Goal: Complete application form: Complete application form

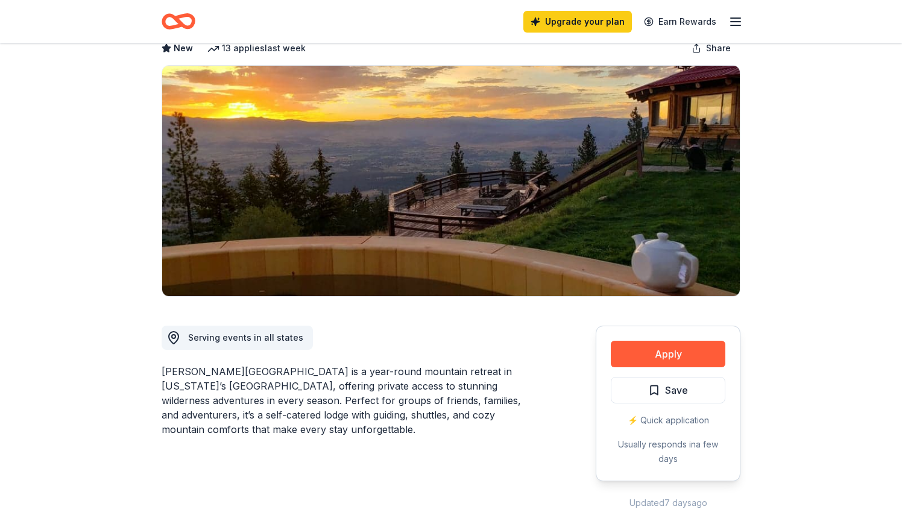
scroll to position [127, 0]
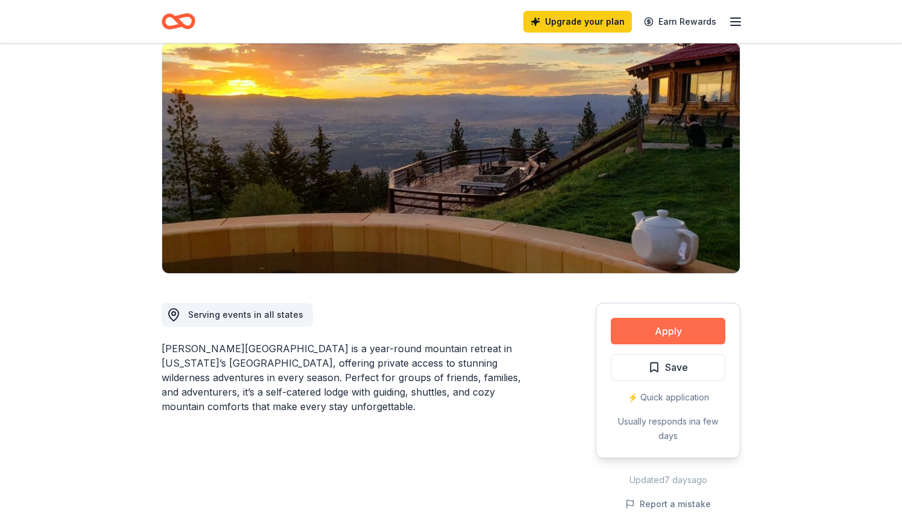
click at [663, 318] on button "Apply" at bounding box center [668, 331] width 115 height 27
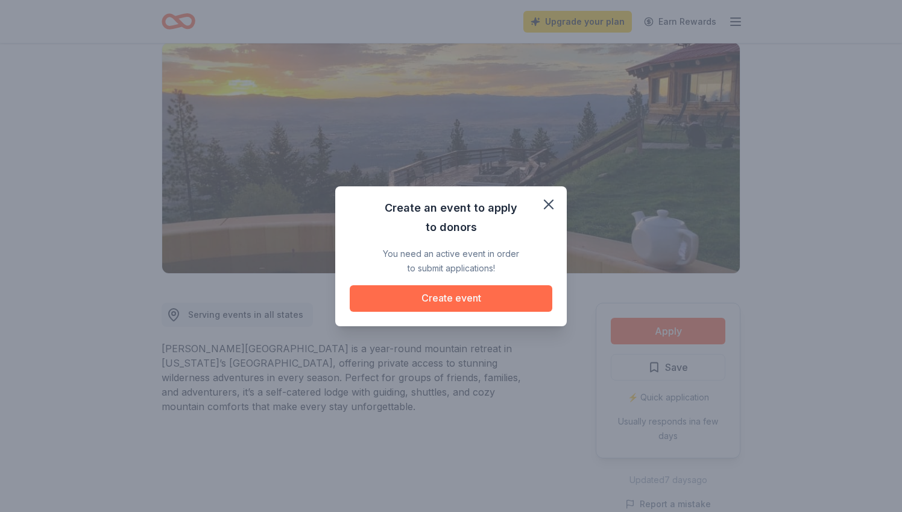
click at [447, 294] on button "Create event" at bounding box center [451, 298] width 203 height 27
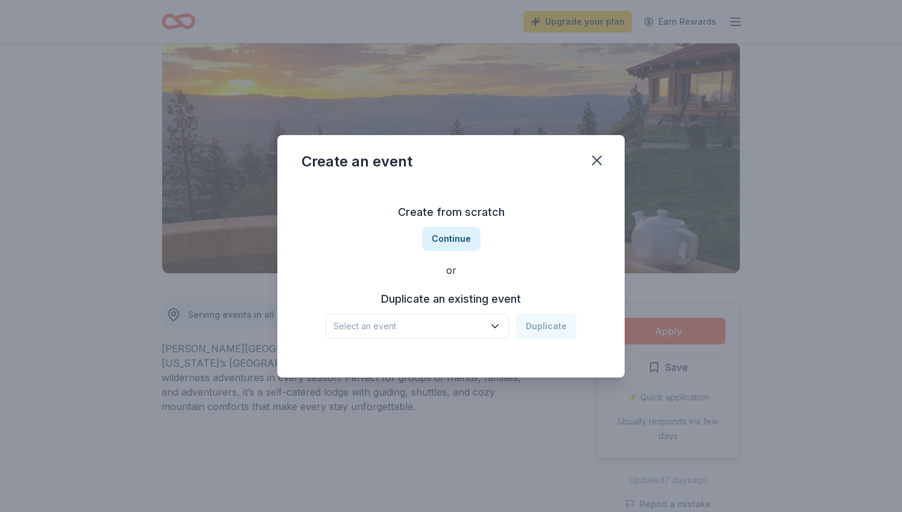
click at [455, 330] on span "Select an event" at bounding box center [408, 326] width 151 height 14
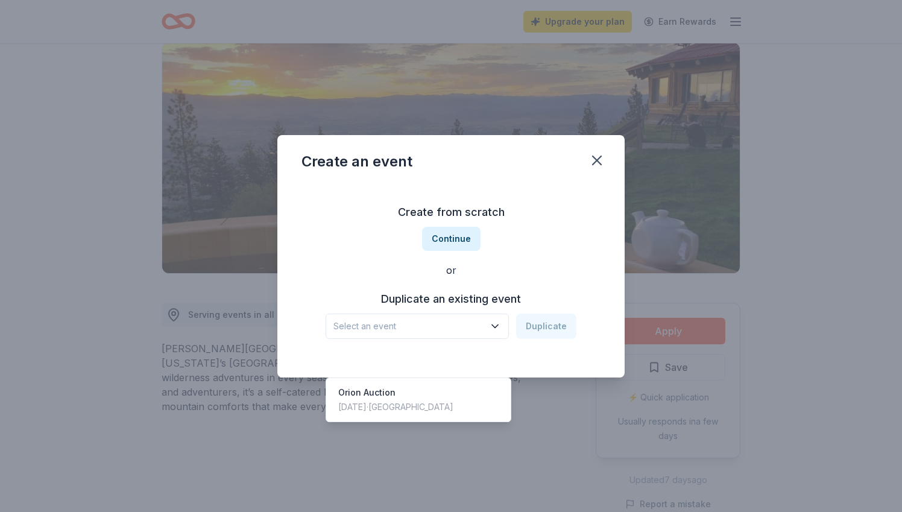
click at [542, 339] on div "Create from scratch Continue or Duplicate an existing event Select an event Dup…" at bounding box center [450, 270] width 299 height 175
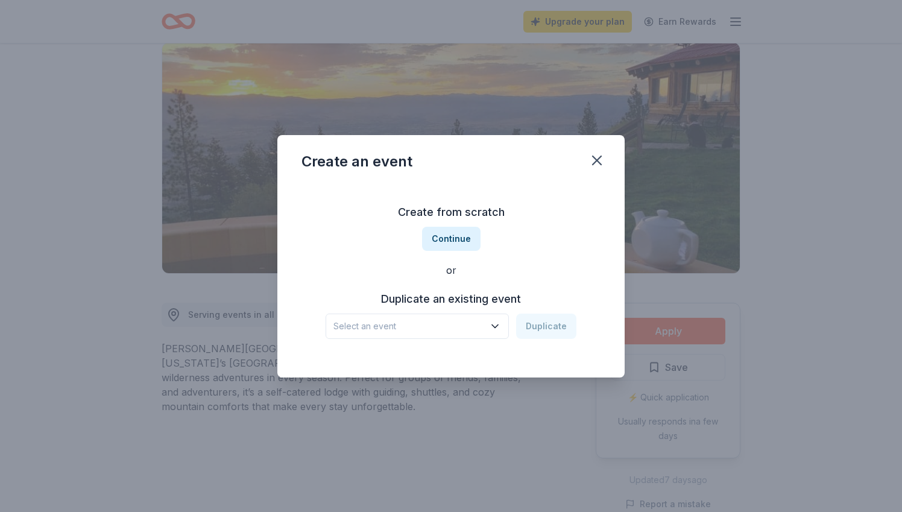
click at [534, 327] on div "Select an event Duplicate" at bounding box center [451, 326] width 251 height 25
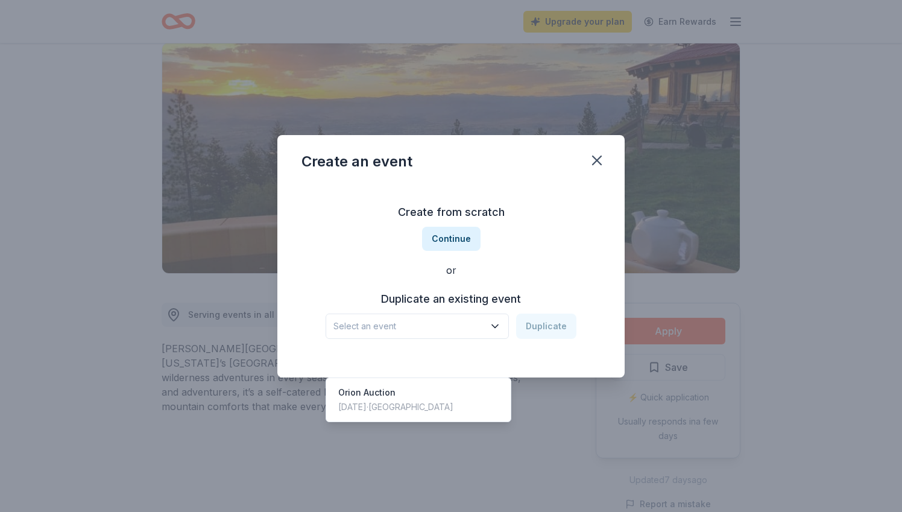
click at [440, 325] on span "Select an event" at bounding box center [408, 326] width 151 height 14
click at [406, 385] on div "Orion Auction" at bounding box center [395, 392] width 115 height 14
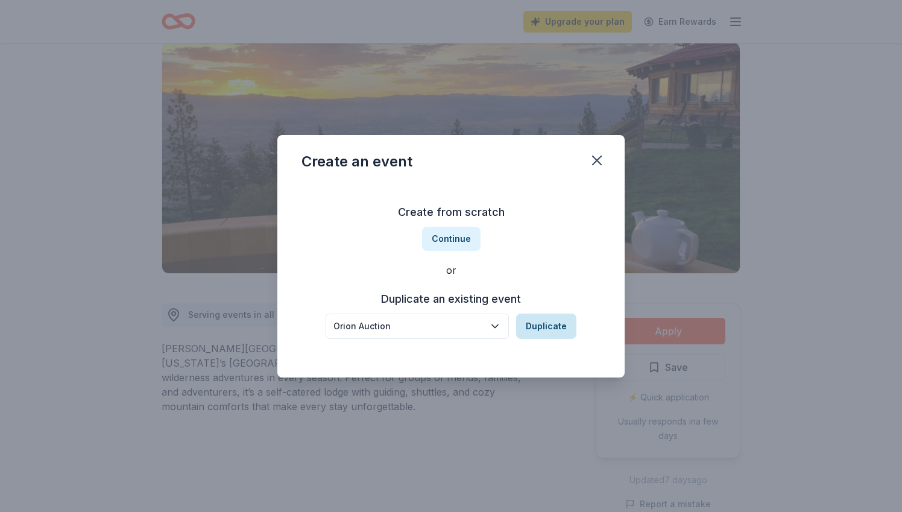
click at [546, 335] on button "Duplicate" at bounding box center [546, 326] width 60 height 25
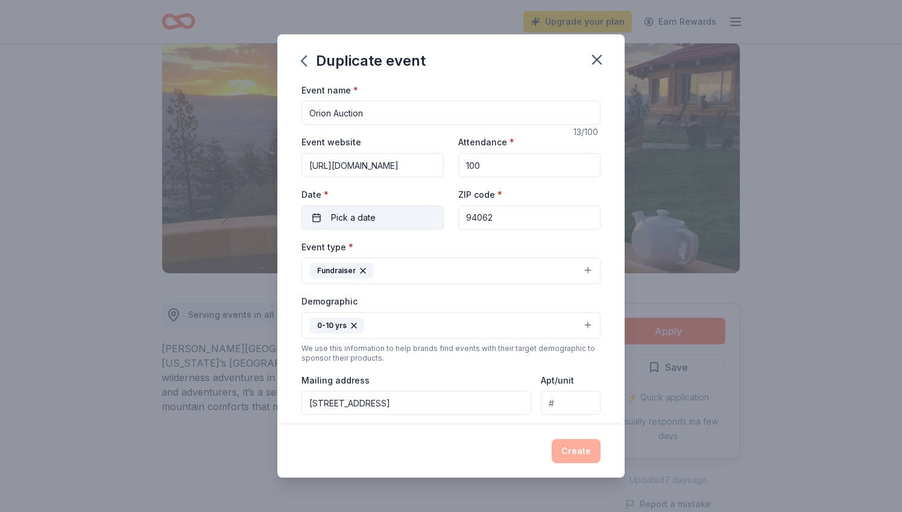
click at [416, 224] on button "Pick a date" at bounding box center [372, 218] width 142 height 24
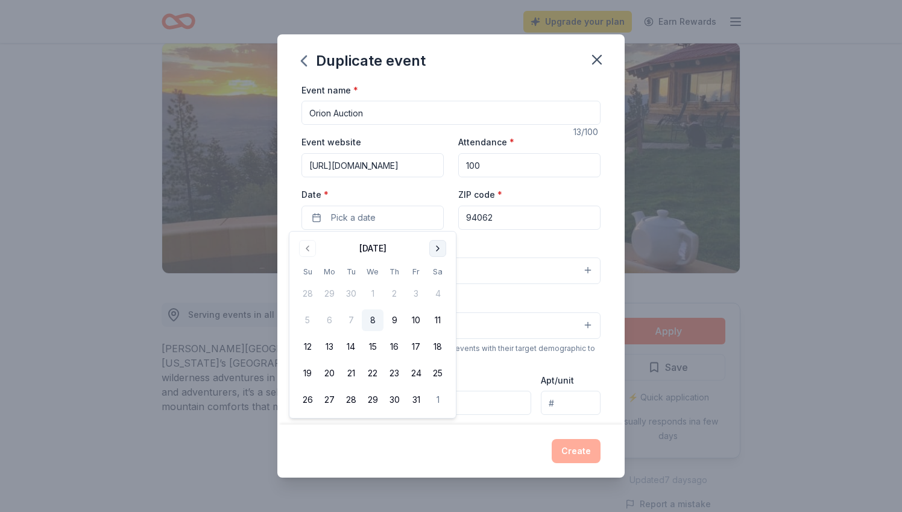
click at [433, 246] on button "Go to next month" at bounding box center [437, 248] width 17 height 17
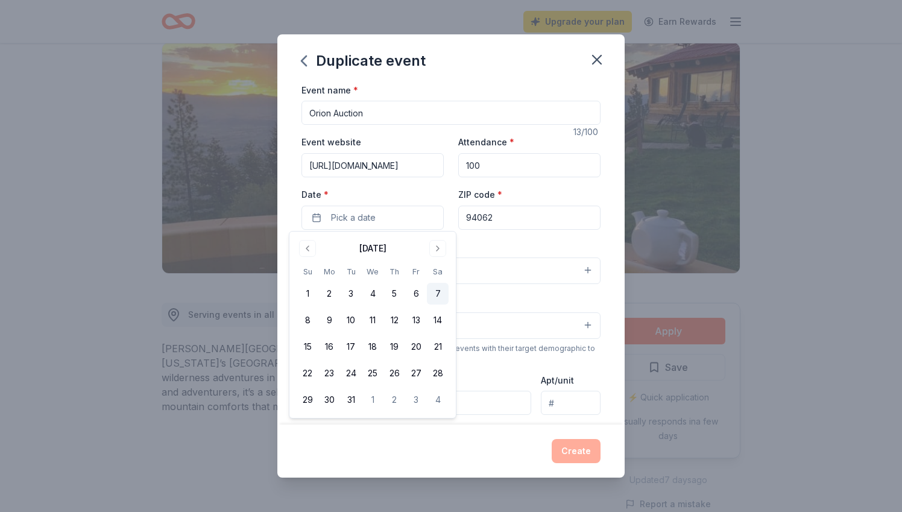
click at [435, 290] on button "7" at bounding box center [438, 294] width 22 height 22
click at [617, 253] on div "Event name * Orion Auction 13 /100 Event website [URL][DOMAIN_NAME] Attendance …" at bounding box center [450, 254] width 347 height 342
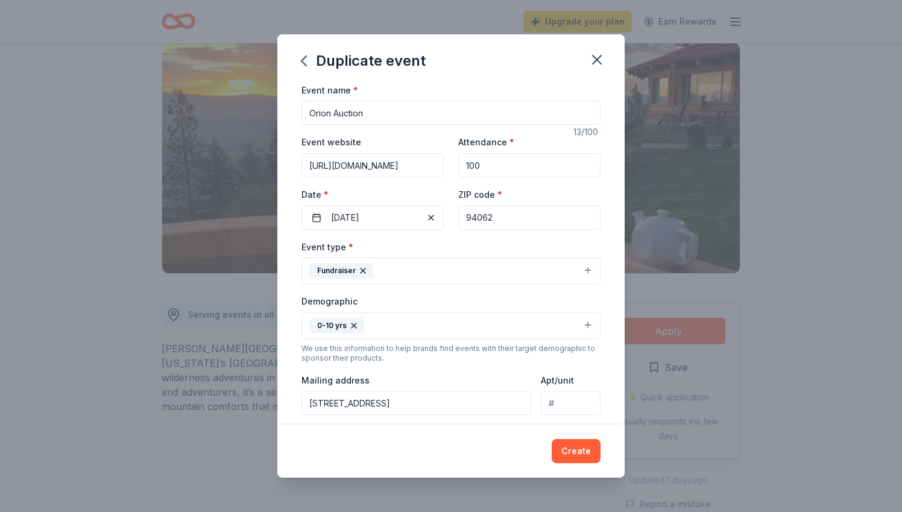
click at [440, 296] on div "Demographic 0-10 yrs" at bounding box center [450, 316] width 299 height 45
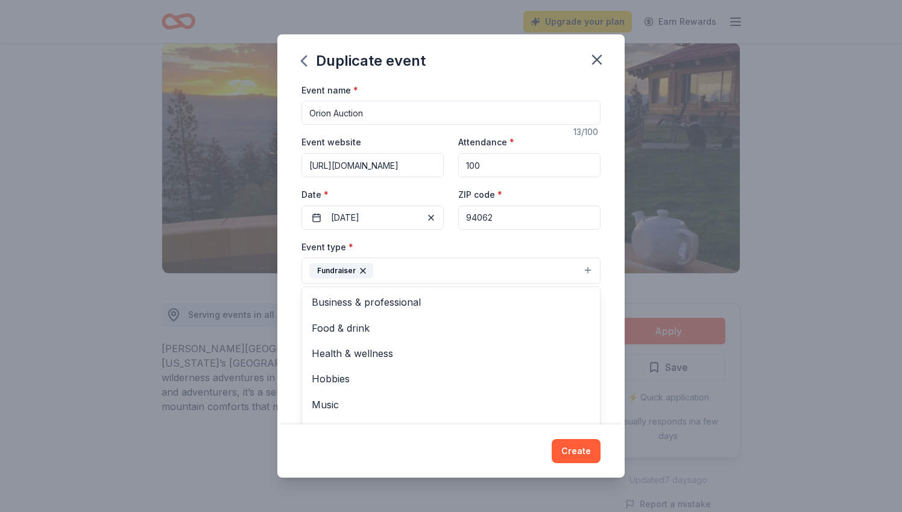
click at [432, 271] on button "Fundraiser" at bounding box center [450, 270] width 299 height 27
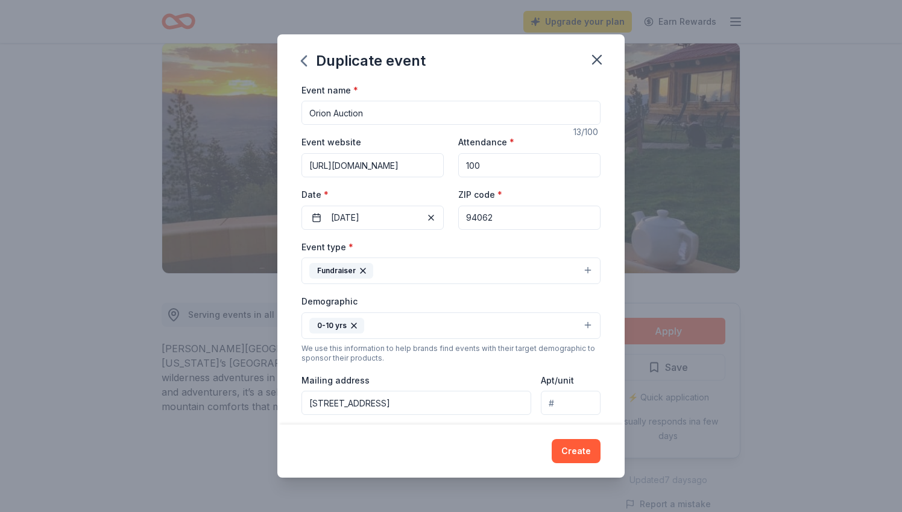
click at [414, 263] on button "Fundraiser" at bounding box center [450, 270] width 299 height 27
click at [414, 265] on button "Fundraiser" at bounding box center [450, 270] width 299 height 27
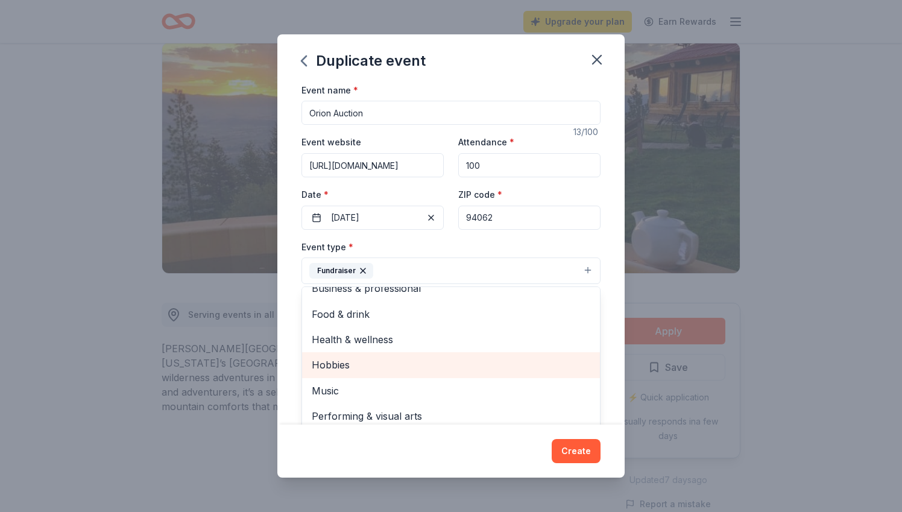
scroll to position [13, 0]
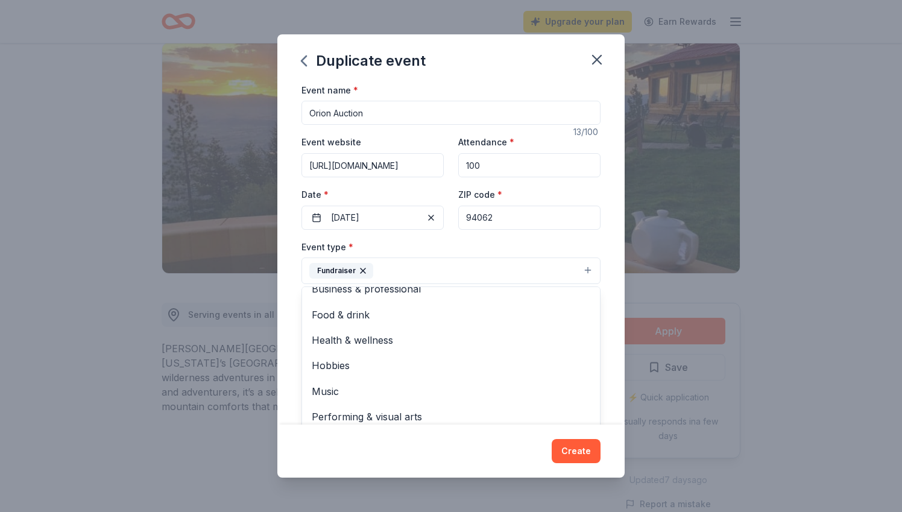
click at [615, 349] on div "Event name * Orion Auction 13 /100 Event website [URL][DOMAIN_NAME] Attendance …" at bounding box center [450, 254] width 347 height 342
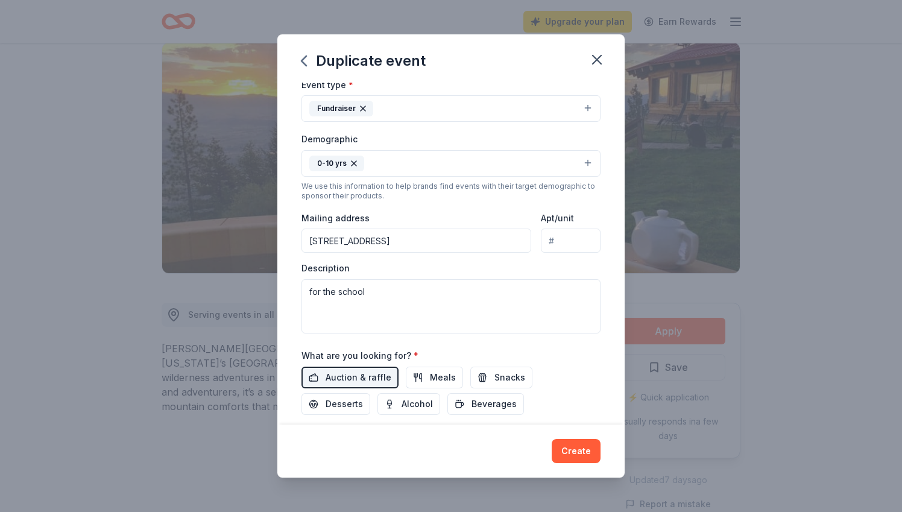
scroll to position [167, 0]
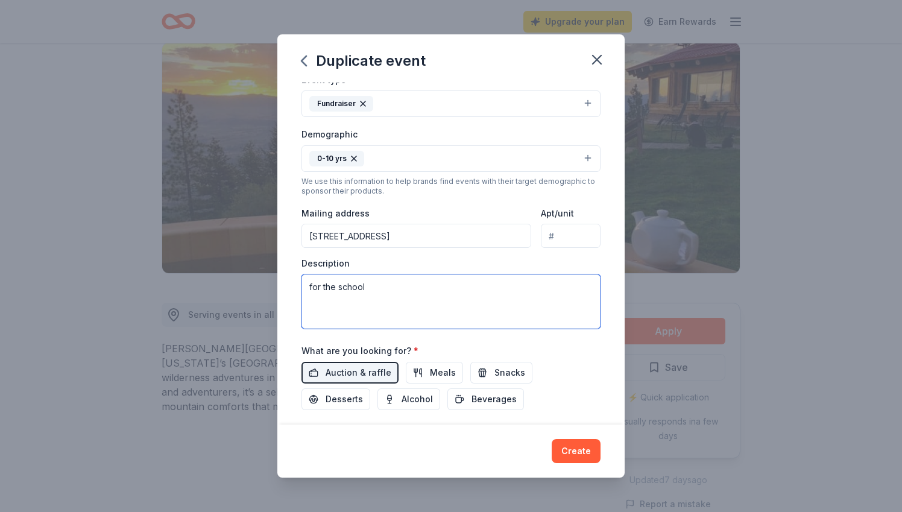
click at [344, 278] on textarea "for the school" at bounding box center [450, 301] width 299 height 54
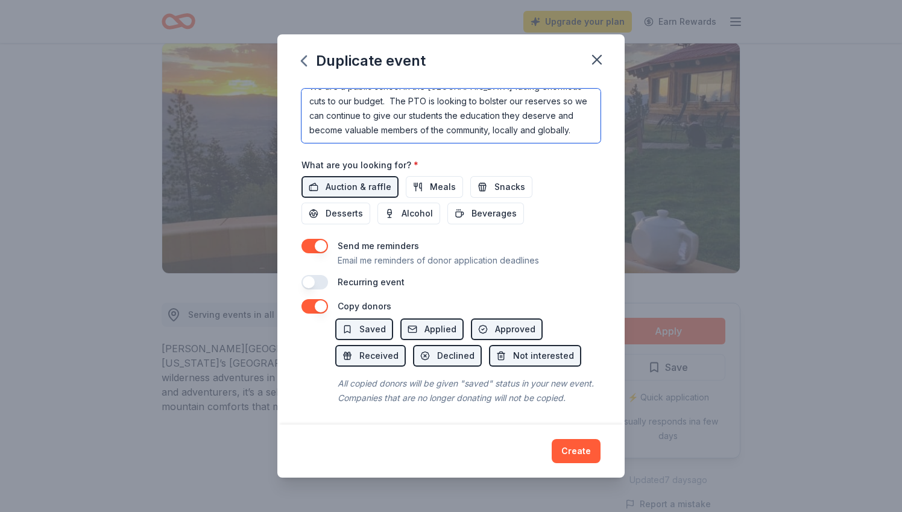
scroll to position [352, 0]
type textarea "We are a public school in the [GEOGRAPHIC_DATA] facing enormous cuts to our bud…"
click at [581, 452] on button "Create" at bounding box center [576, 451] width 49 height 24
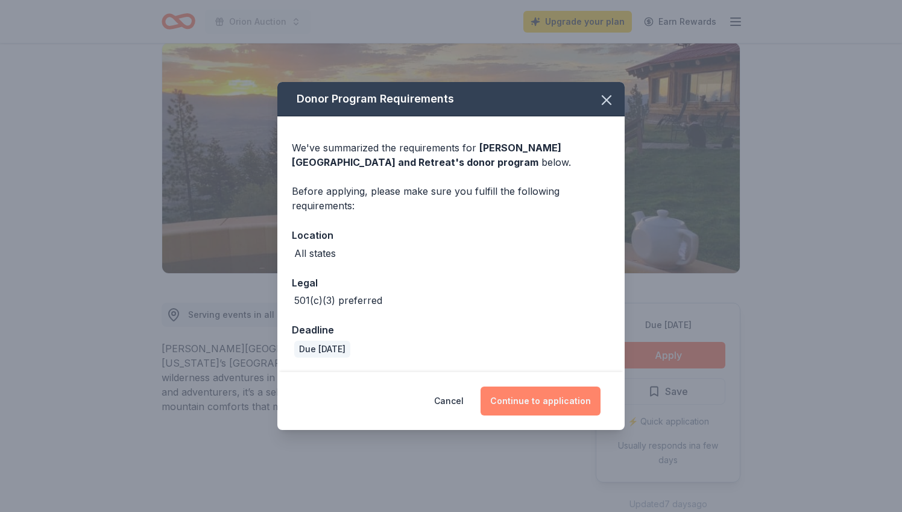
click at [541, 400] on button "Continue to application" at bounding box center [541, 400] width 120 height 29
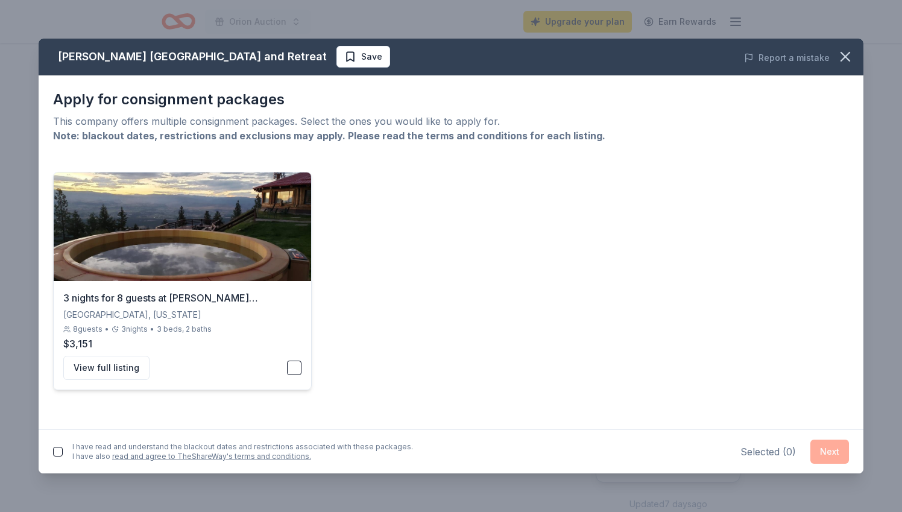
click at [296, 367] on button "button" at bounding box center [294, 368] width 14 height 14
click at [839, 451] on button "Next" at bounding box center [829, 452] width 39 height 24
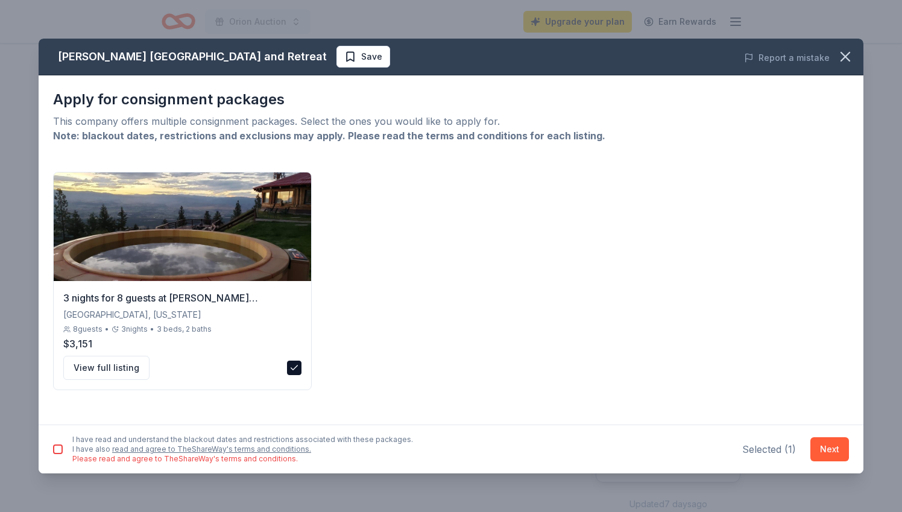
click at [57, 452] on button "button" at bounding box center [58, 449] width 10 height 10
click at [826, 447] on button "Next" at bounding box center [829, 449] width 39 height 24
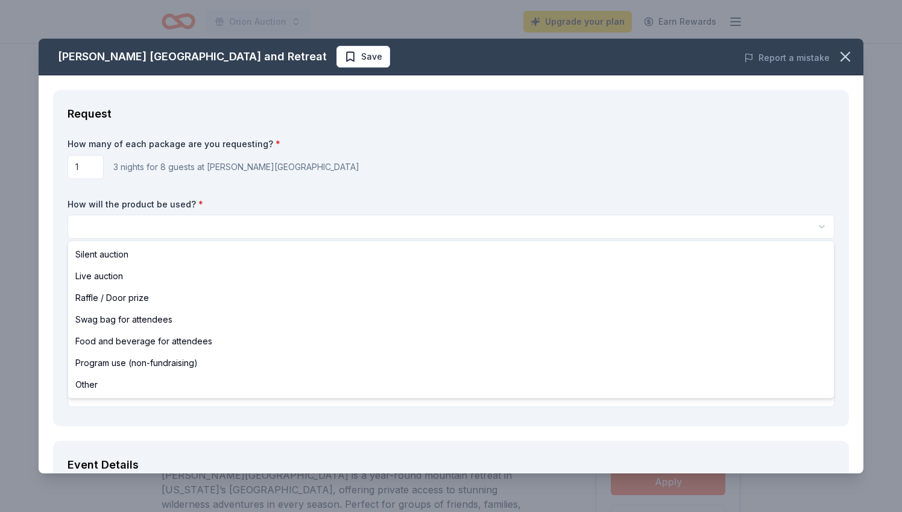
click at [157, 226] on html "Orion Auction Upgrade your plan Earn Rewards Due [DATE] Share [PERSON_NAME][GEO…" at bounding box center [451, 256] width 902 height 512
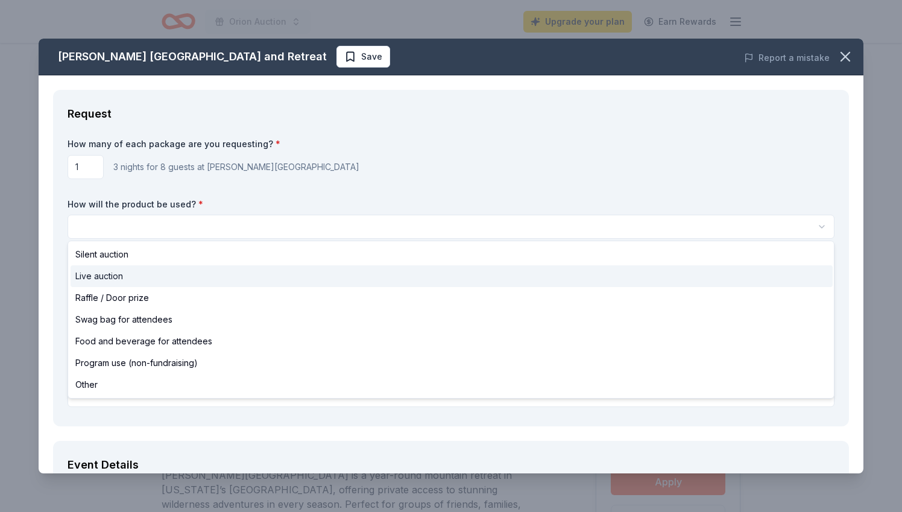
select select "liveAuction"
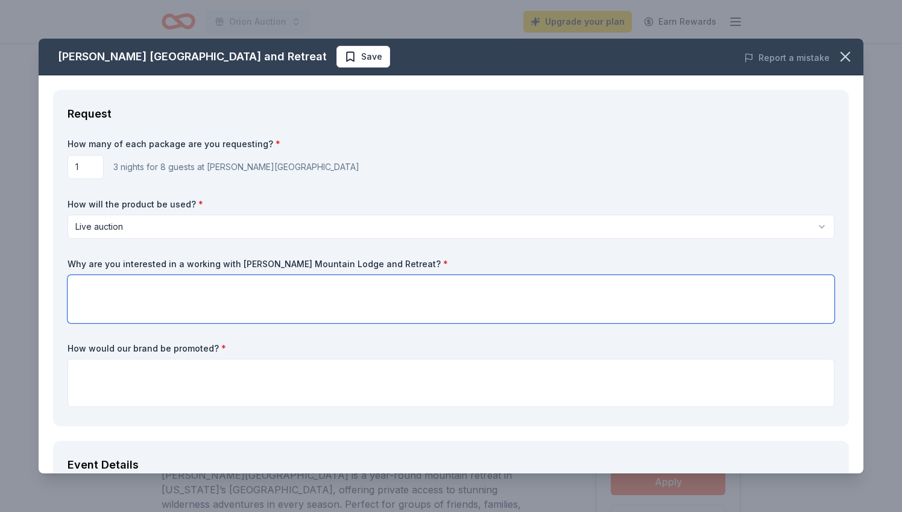
click at [142, 311] on textarea at bounding box center [451, 299] width 767 height 48
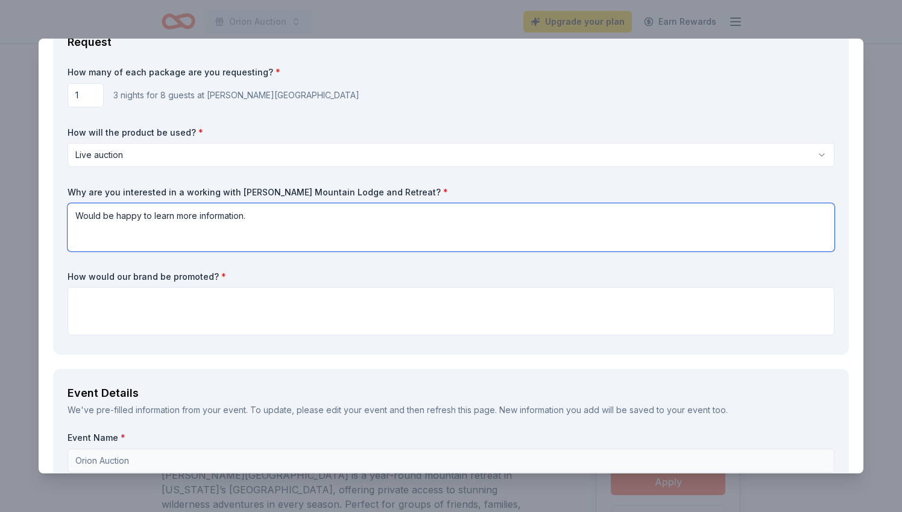
scroll to position [90, 0]
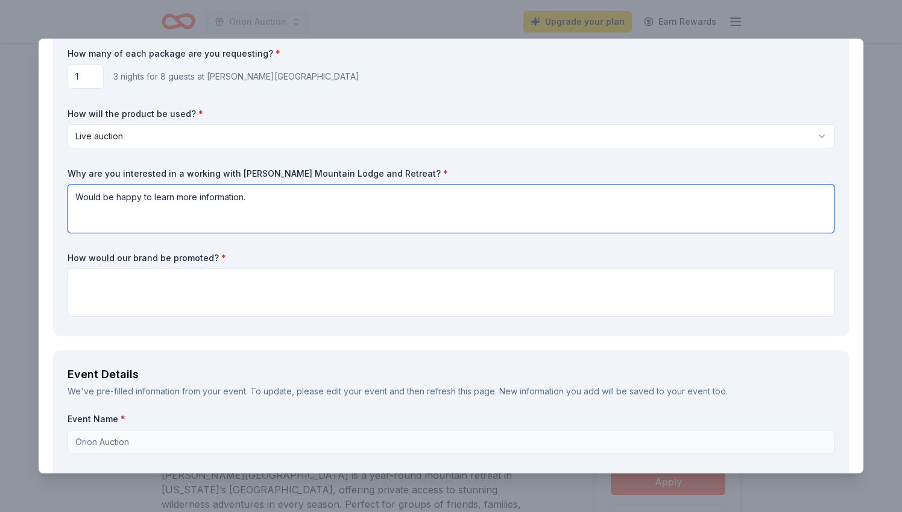
type textarea "Would be happy to learn more information."
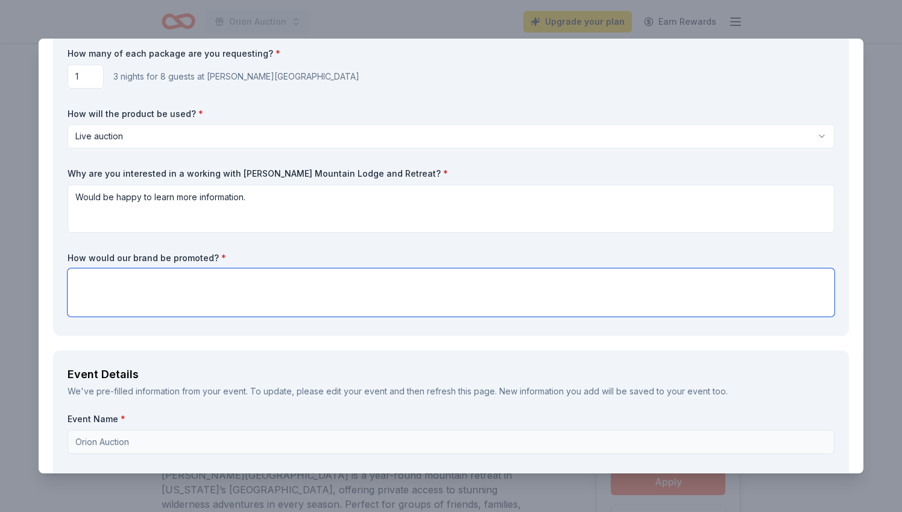
click at [159, 297] on textarea at bounding box center [451, 292] width 767 height 48
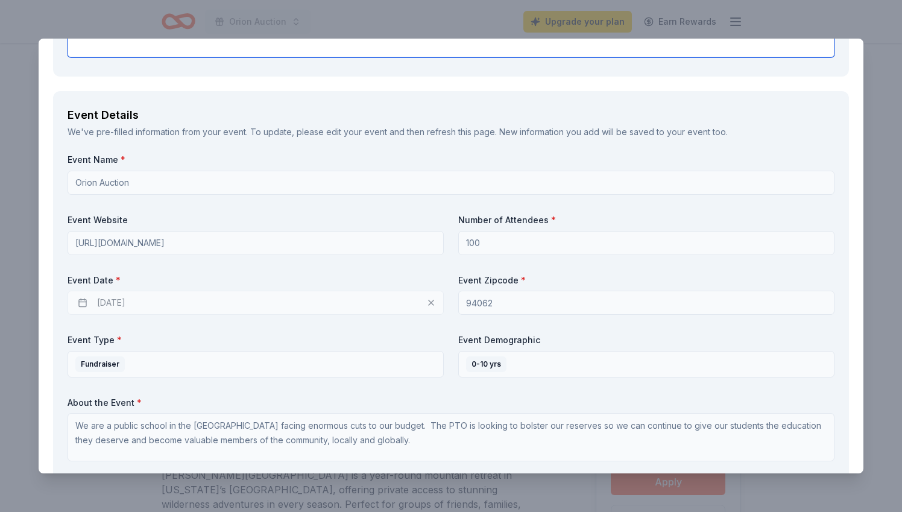
scroll to position [358, 0]
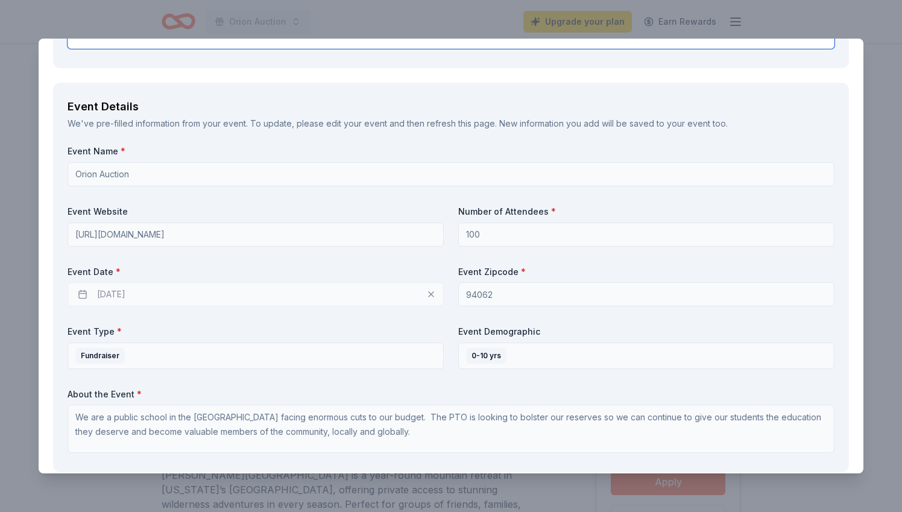
type textarea "On auction website, PTO website and to our broader community of 500 + families"
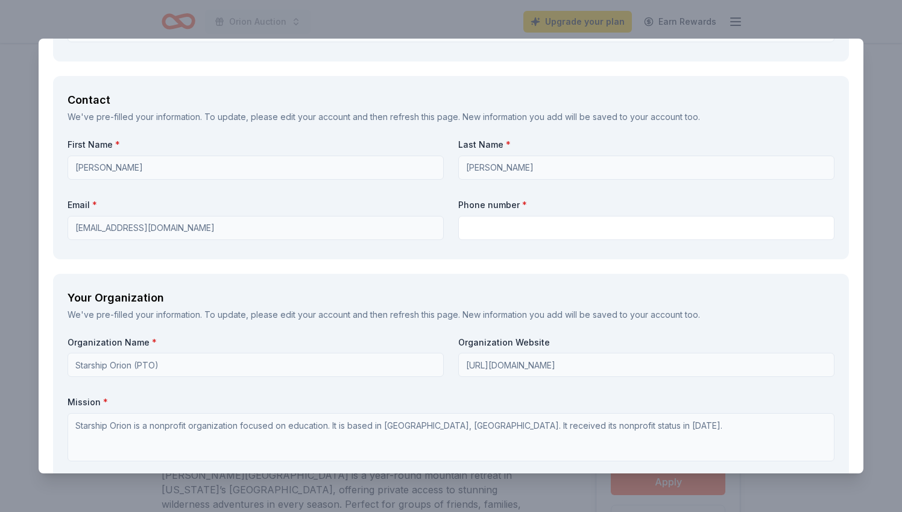
scroll to position [771, 0]
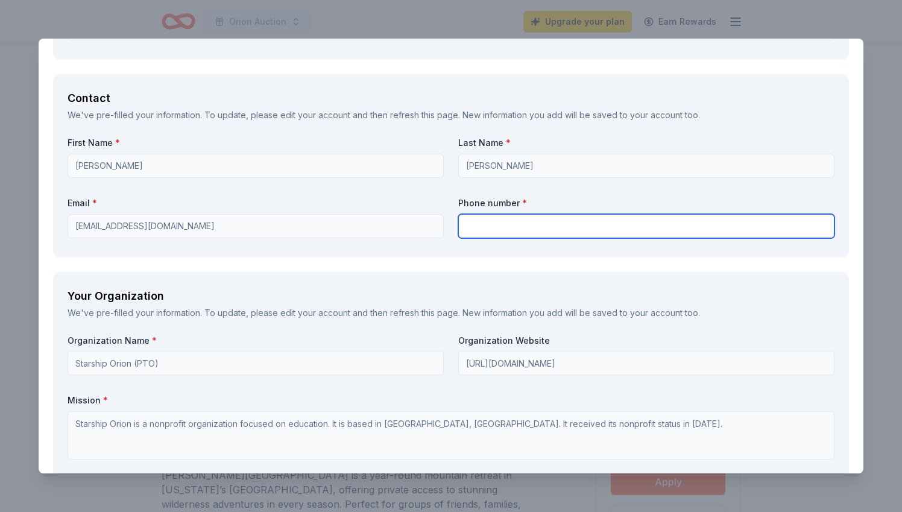
click at [512, 217] on input "text" at bounding box center [646, 226] width 376 height 24
type input "6502007331"
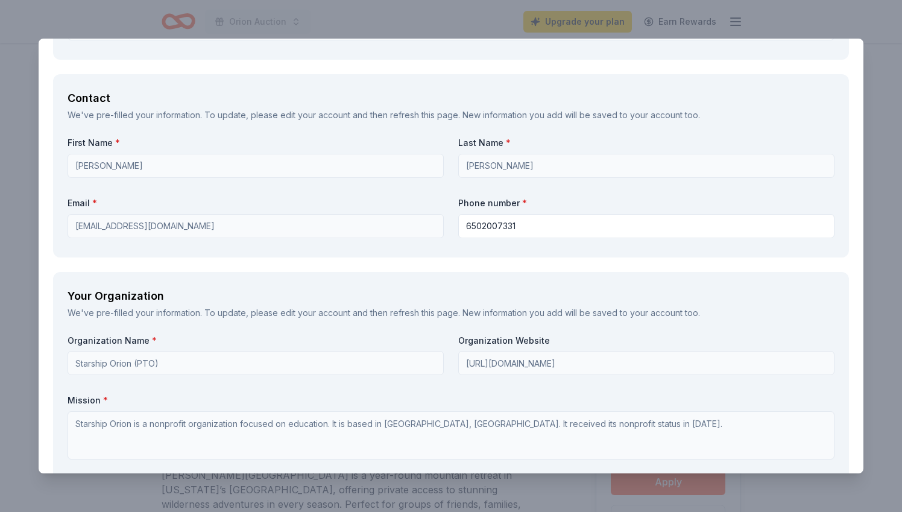
click at [440, 286] on div "Your Organization" at bounding box center [451, 295] width 767 height 19
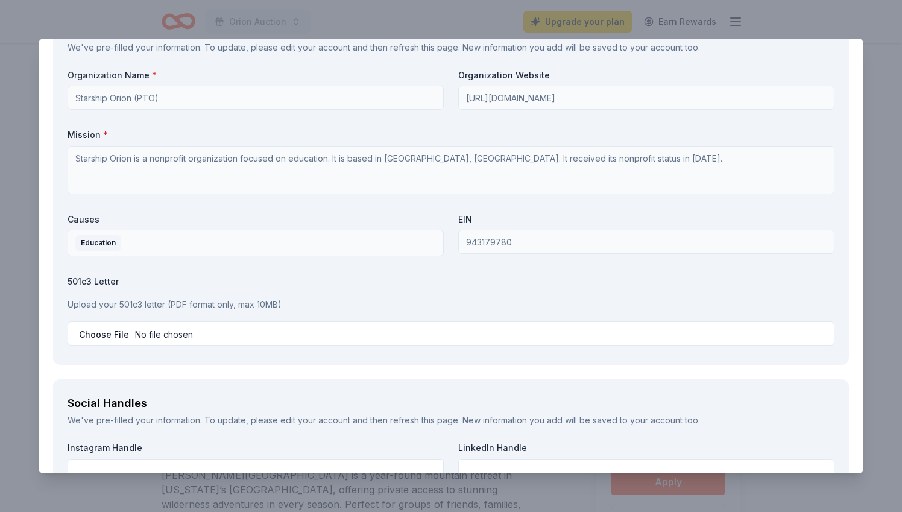
scroll to position [1080, 0]
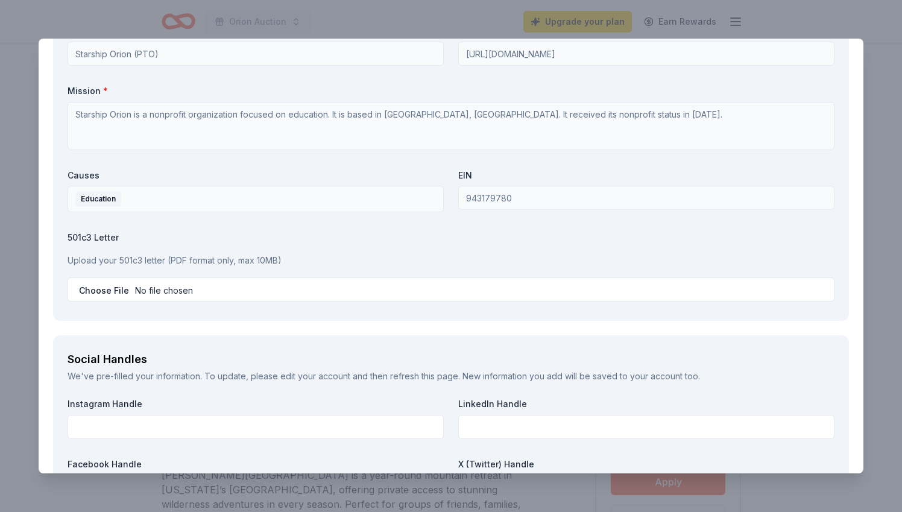
click at [109, 286] on input "file" at bounding box center [451, 289] width 767 height 24
type input "C:\fakepath\Starship IRS Tax Exempt Letter.pdf"
click at [143, 286] on input "file" at bounding box center [451, 289] width 767 height 24
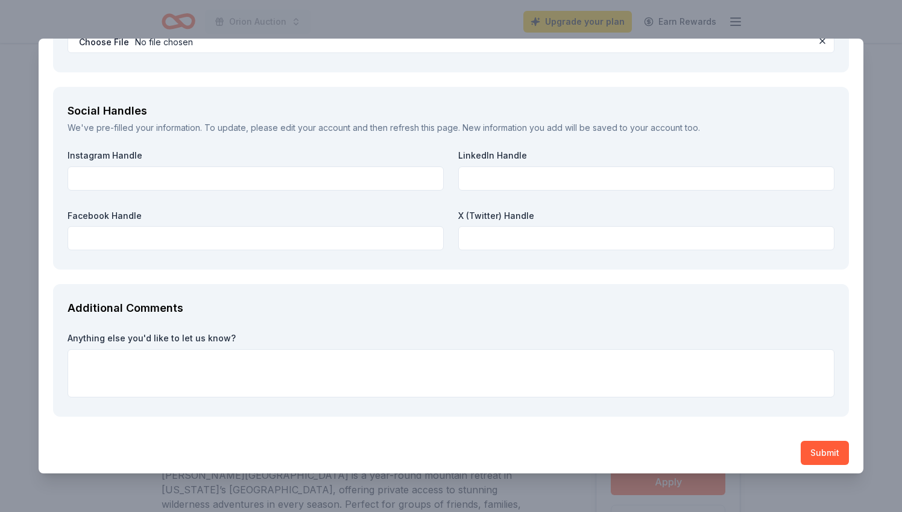
scroll to position [1328, 0]
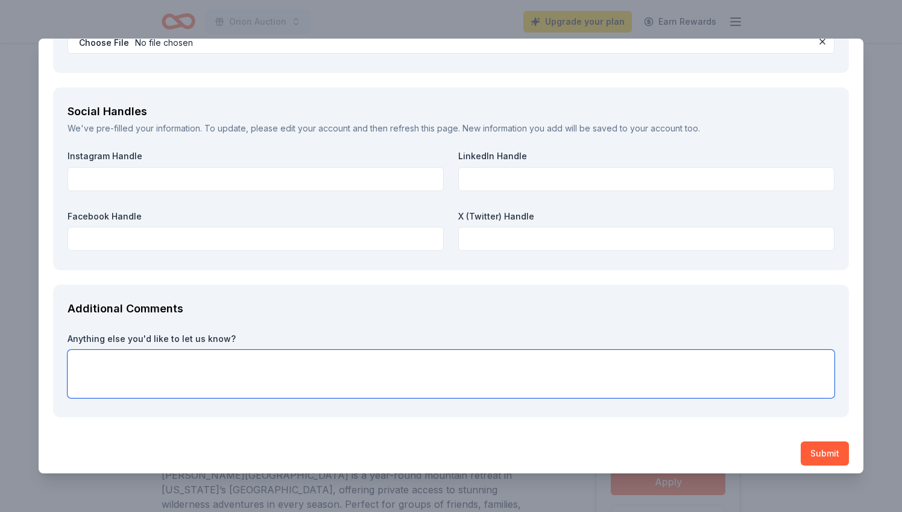
click at [404, 359] on textarea at bounding box center [451, 374] width 767 height 48
type textarea "Thank you for considering our request!"
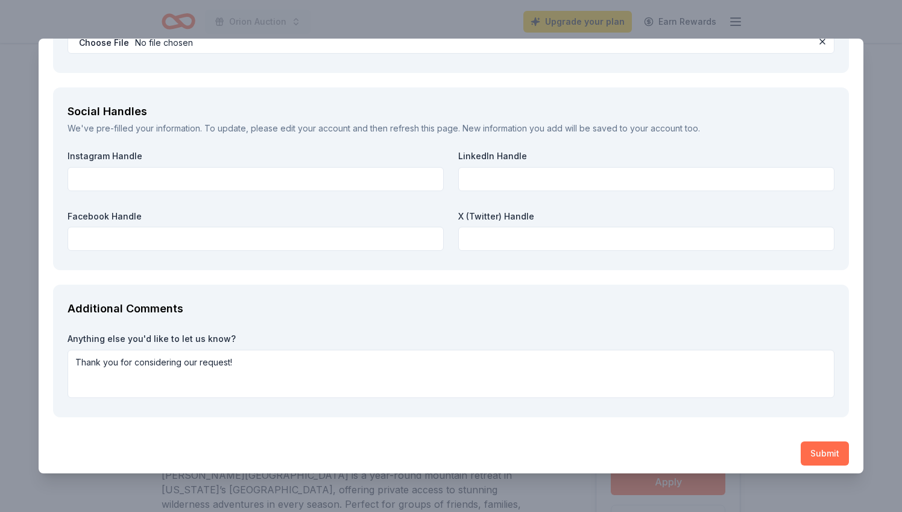
click at [817, 441] on button "Submit" at bounding box center [825, 453] width 48 height 24
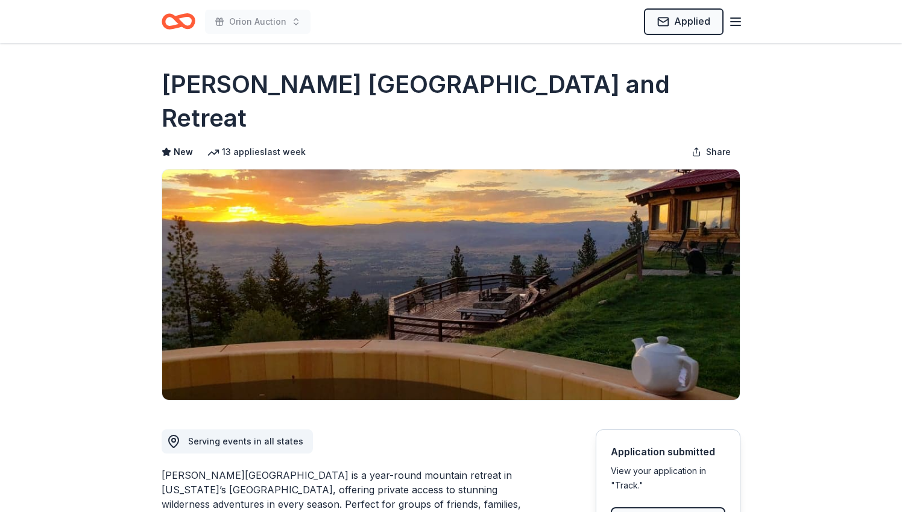
scroll to position [0, 0]
click at [743, 19] on div "Orion Auction Applied" at bounding box center [450, 21] width 617 height 43
click at [735, 20] on icon "button" at bounding box center [735, 21] width 14 height 14
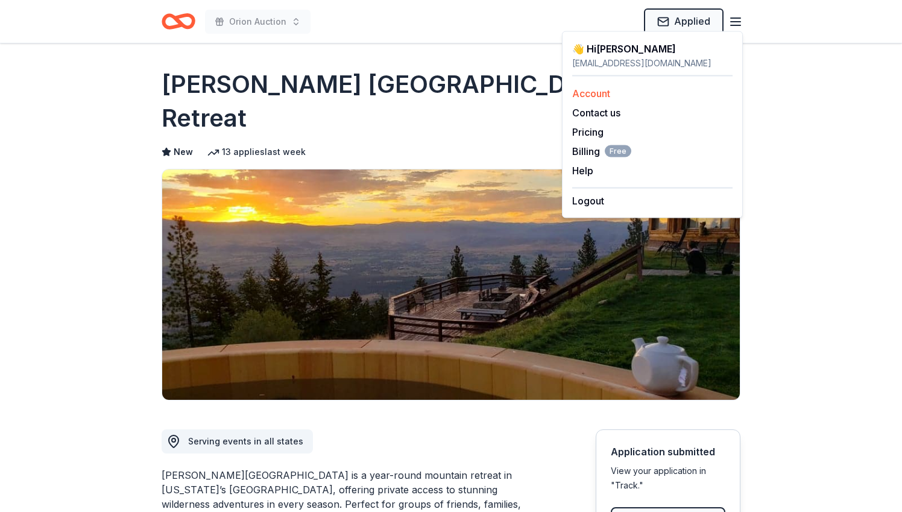
click at [601, 95] on link "Account" at bounding box center [591, 93] width 38 height 12
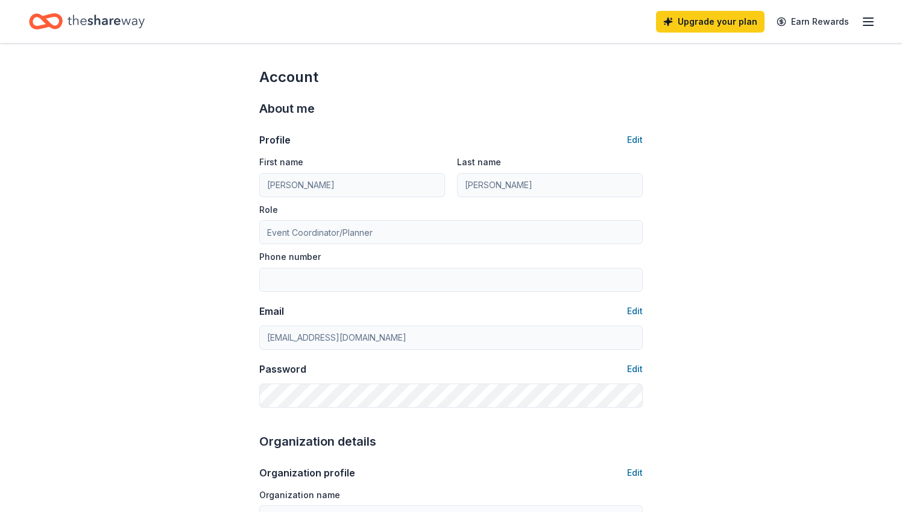
click at [93, 16] on icon "Home" at bounding box center [106, 21] width 77 height 25
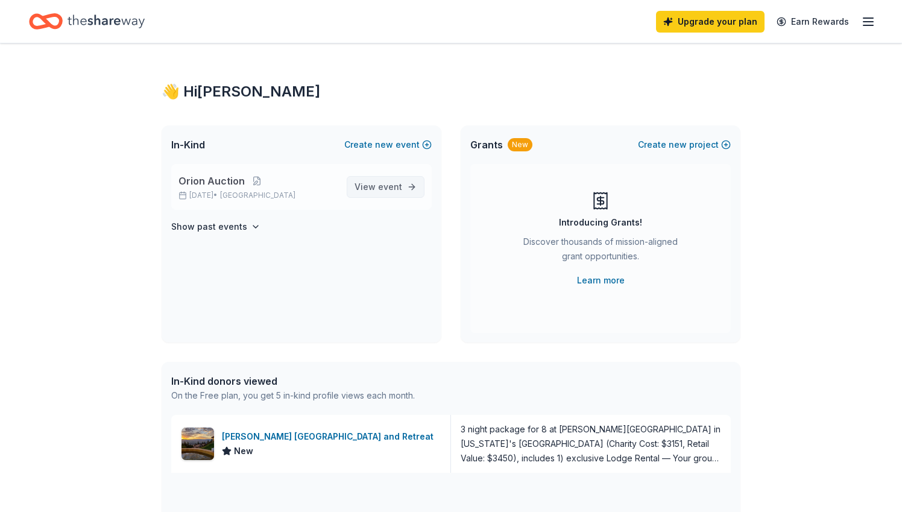
click at [375, 182] on span "View event" at bounding box center [379, 187] width 48 height 14
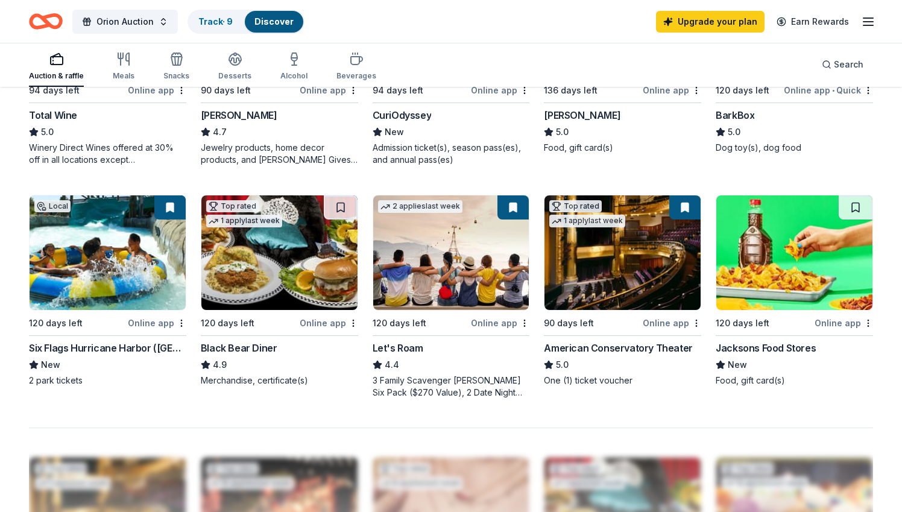
scroll to position [715, 0]
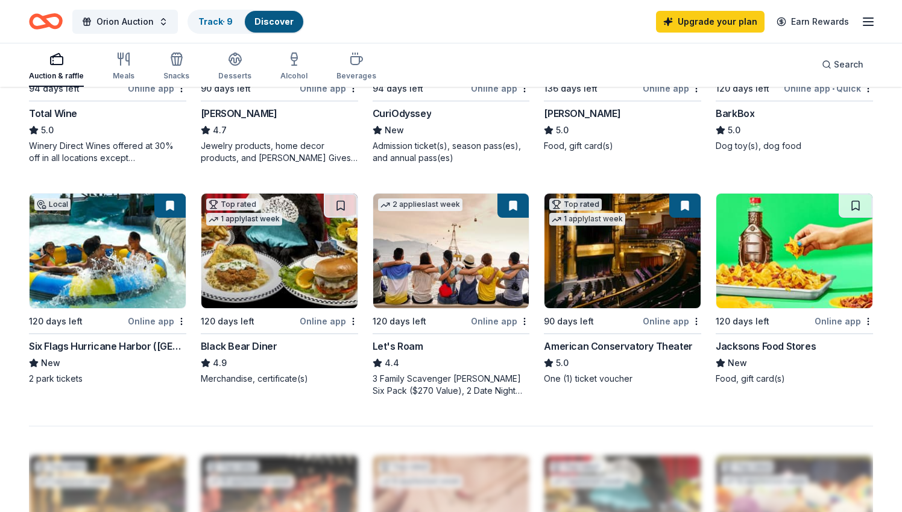
click at [592, 348] on div "American Conservatory Theater" at bounding box center [618, 346] width 148 height 14
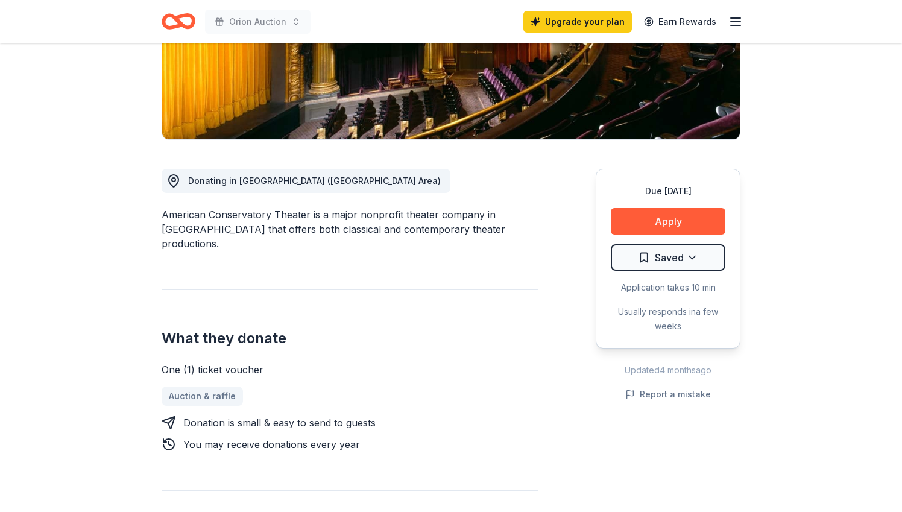
scroll to position [232, 0]
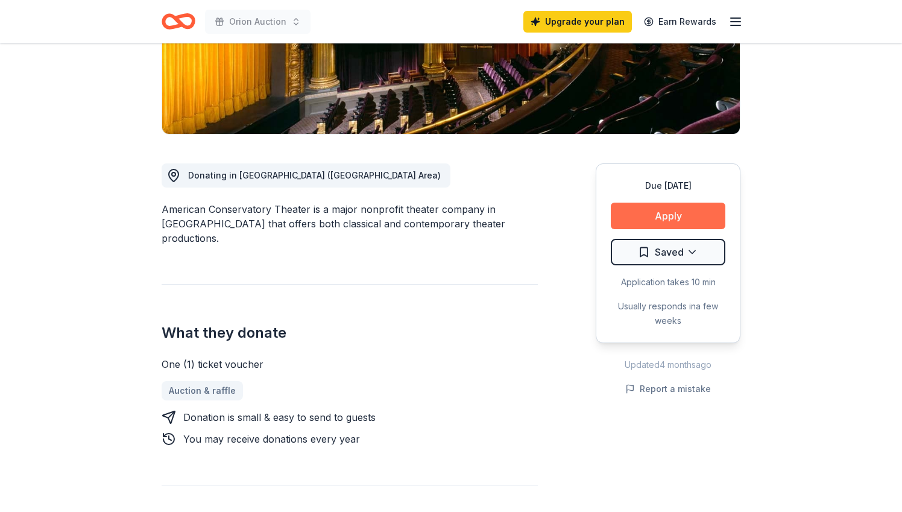
click at [656, 216] on button "Apply" at bounding box center [668, 216] width 115 height 27
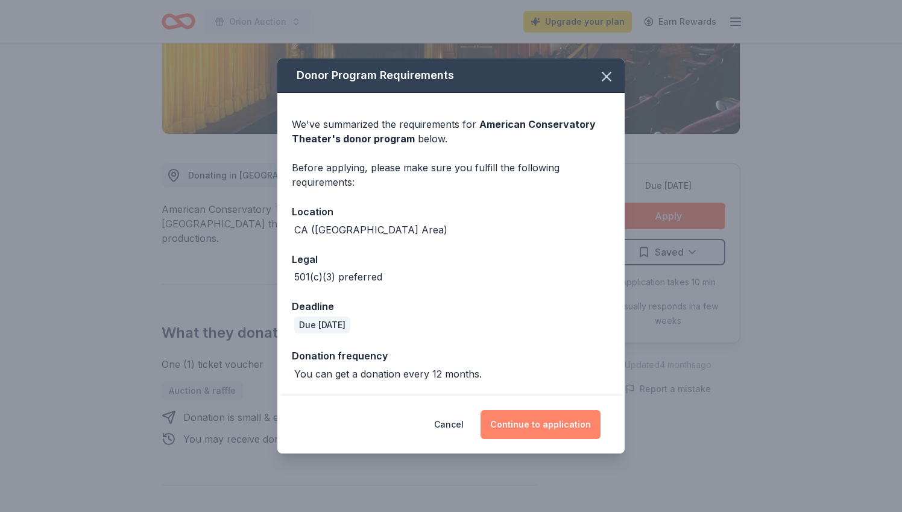
click at [557, 417] on button "Continue to application" at bounding box center [541, 424] width 120 height 29
